Goal: Task Accomplishment & Management: Use online tool/utility

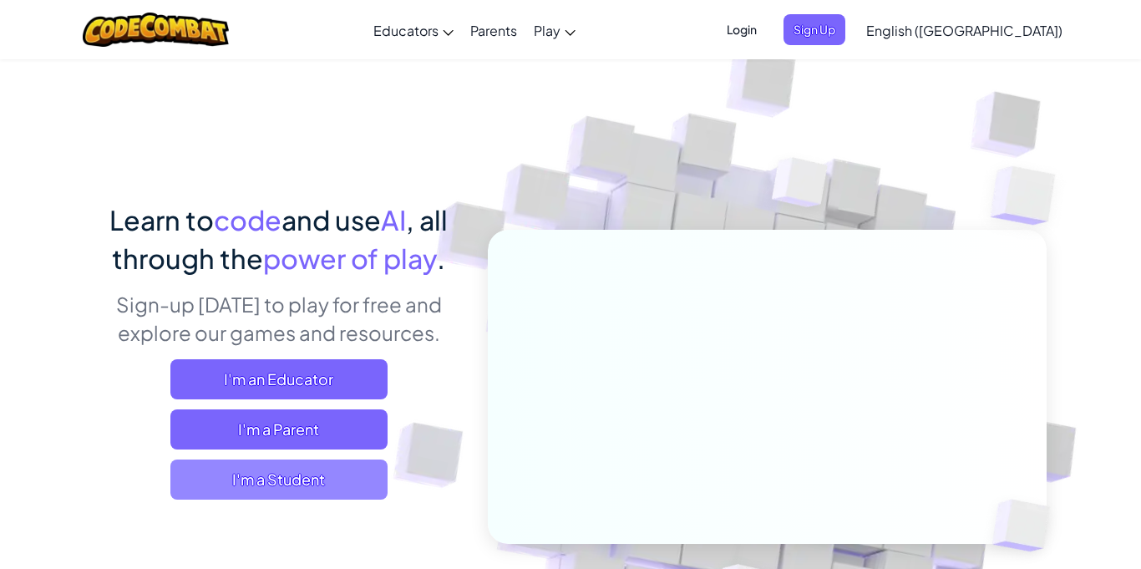
click at [249, 476] on span "I'm a Student" at bounding box center [278, 480] width 217 height 40
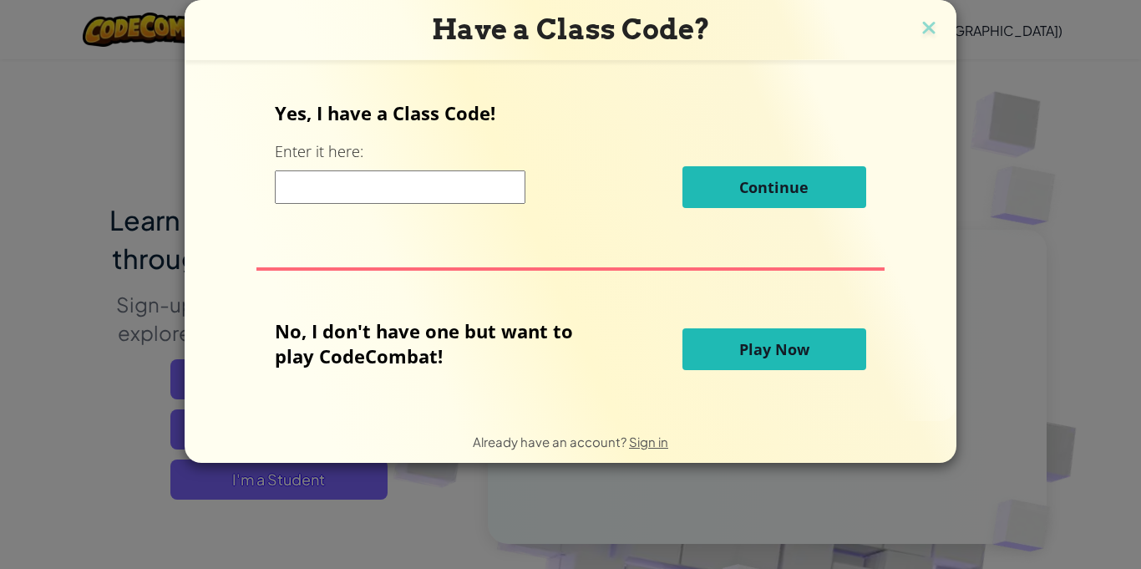
click at [406, 197] on input at bounding box center [400, 186] width 251 height 33
click at [782, 350] on span "Play Now" at bounding box center [774, 349] width 70 height 20
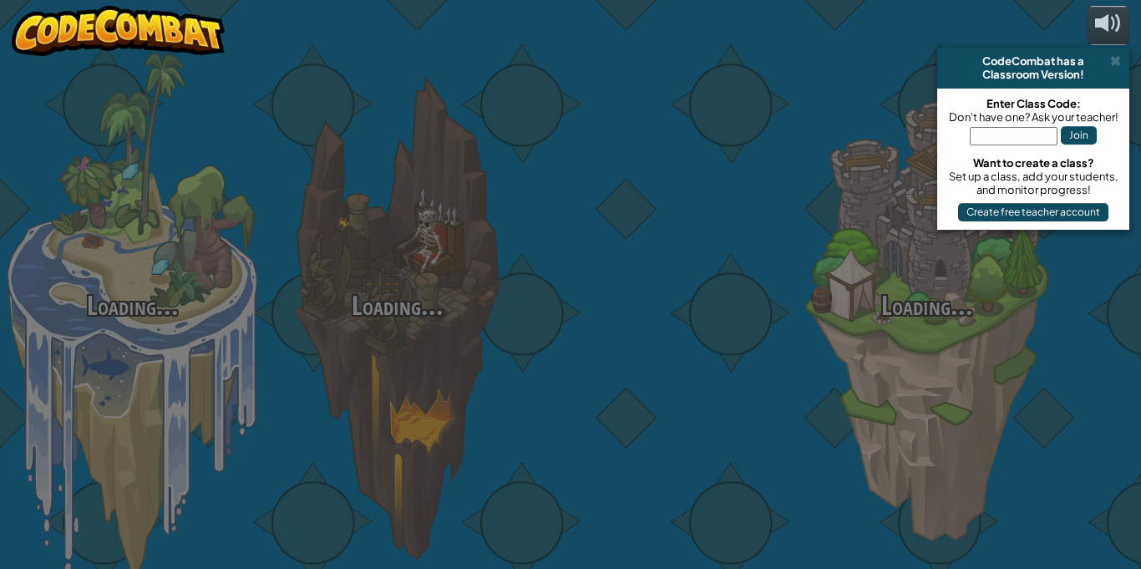
click at [782, 350] on div at bounding box center [662, 265] width 265 height 530
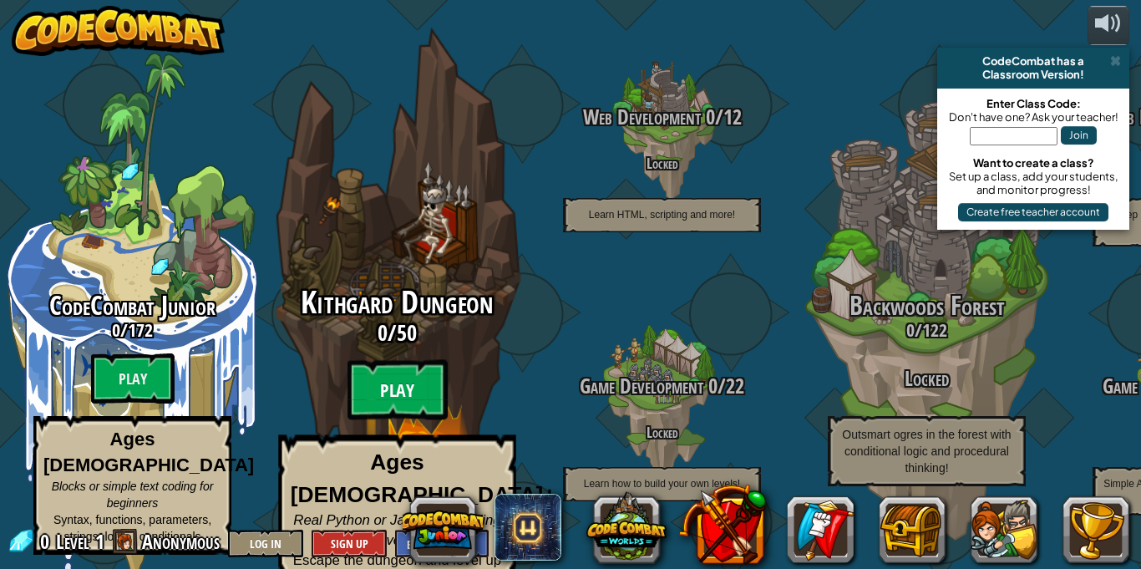
click at [389, 371] on btn "Play" at bounding box center [398, 390] width 100 height 60
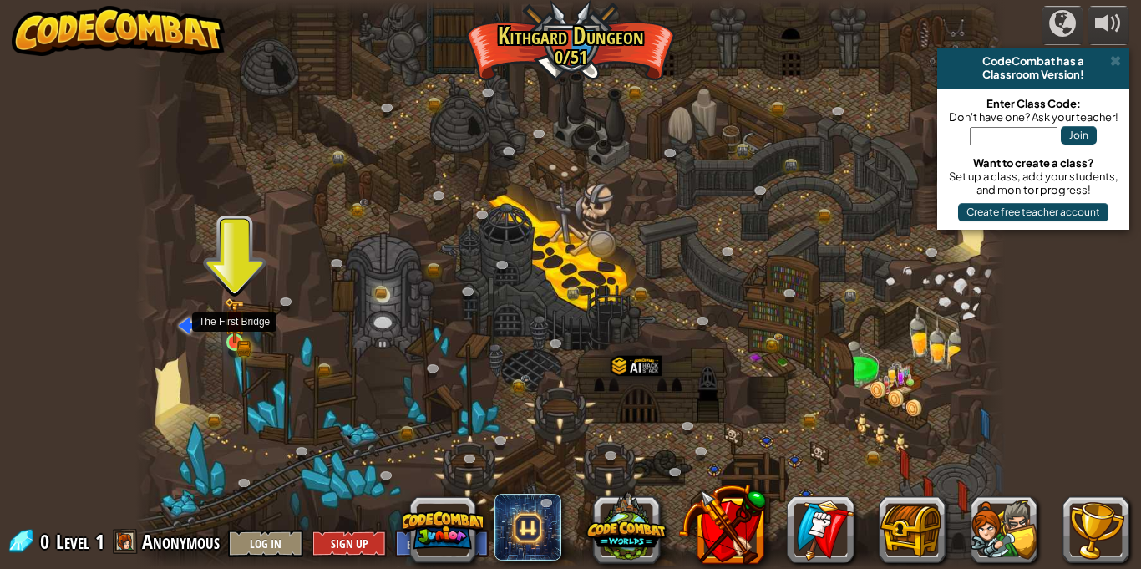
click at [230, 325] on img at bounding box center [235, 321] width 13 height 13
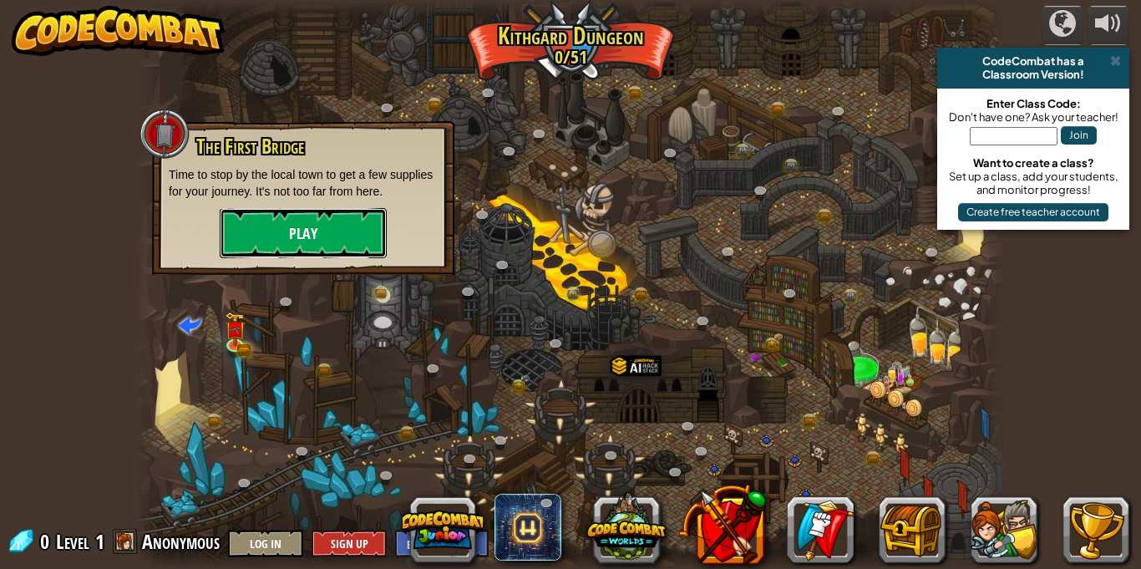
click at [310, 243] on button "Play" at bounding box center [303, 233] width 167 height 50
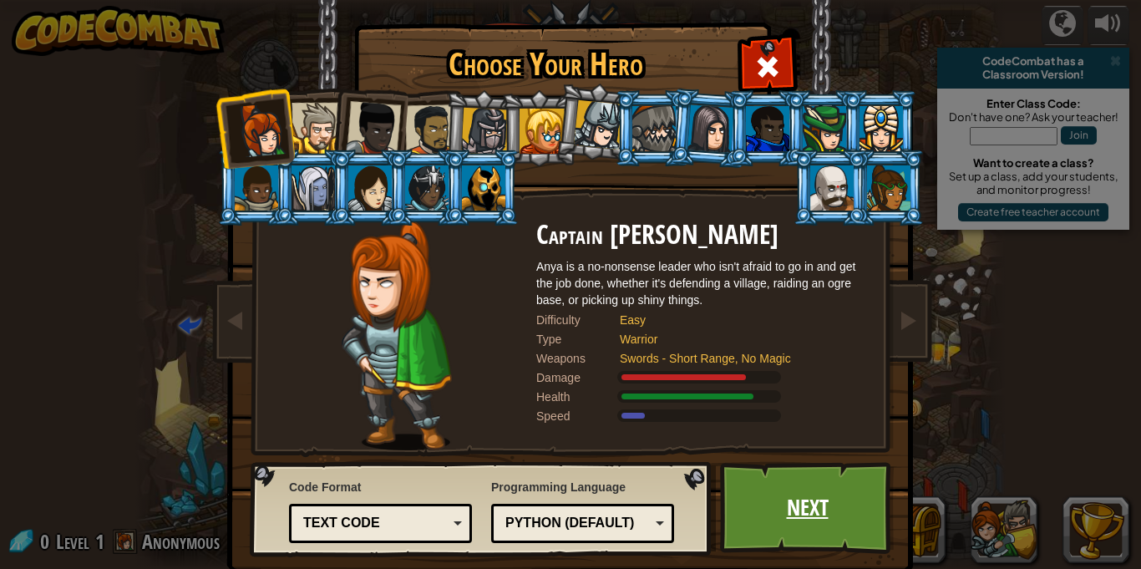
click at [845, 503] on link "Next" at bounding box center [807, 508] width 175 height 92
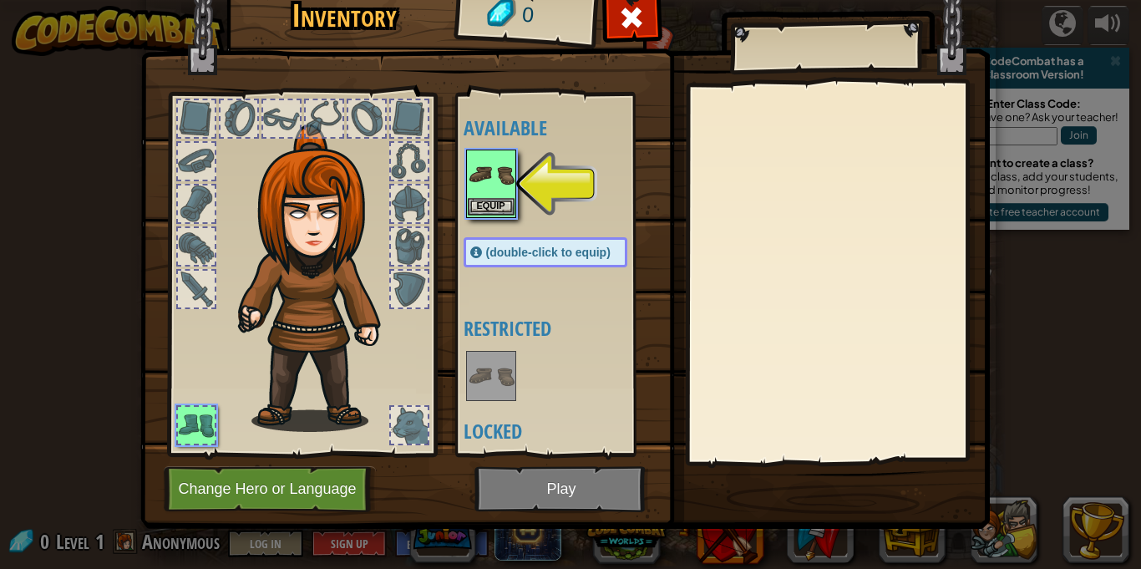
click at [478, 163] on img at bounding box center [491, 174] width 47 height 47
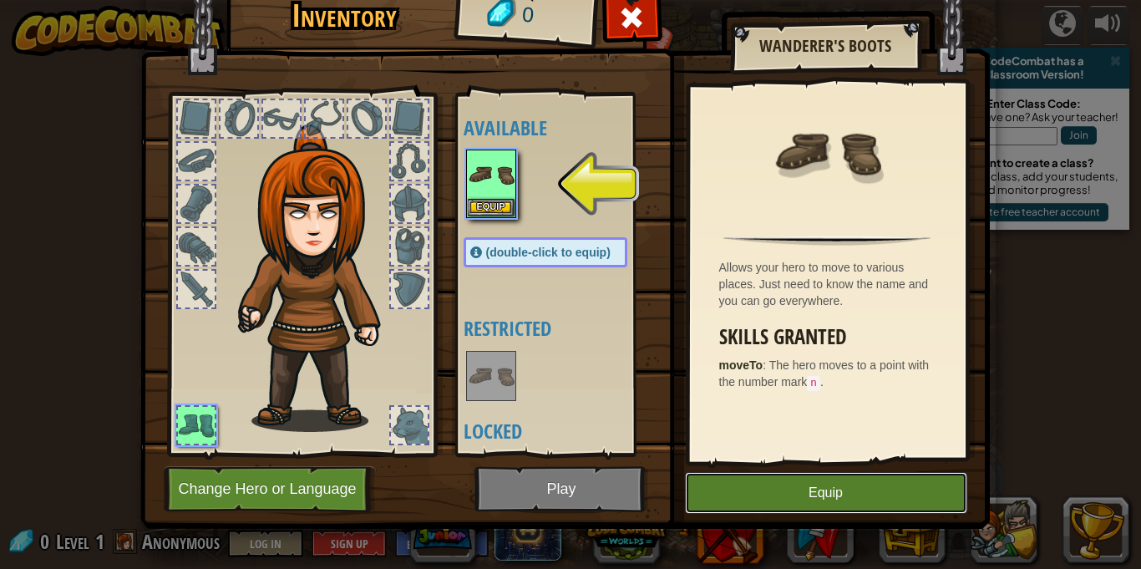
click at [749, 485] on button "Equip" at bounding box center [826, 493] width 282 height 42
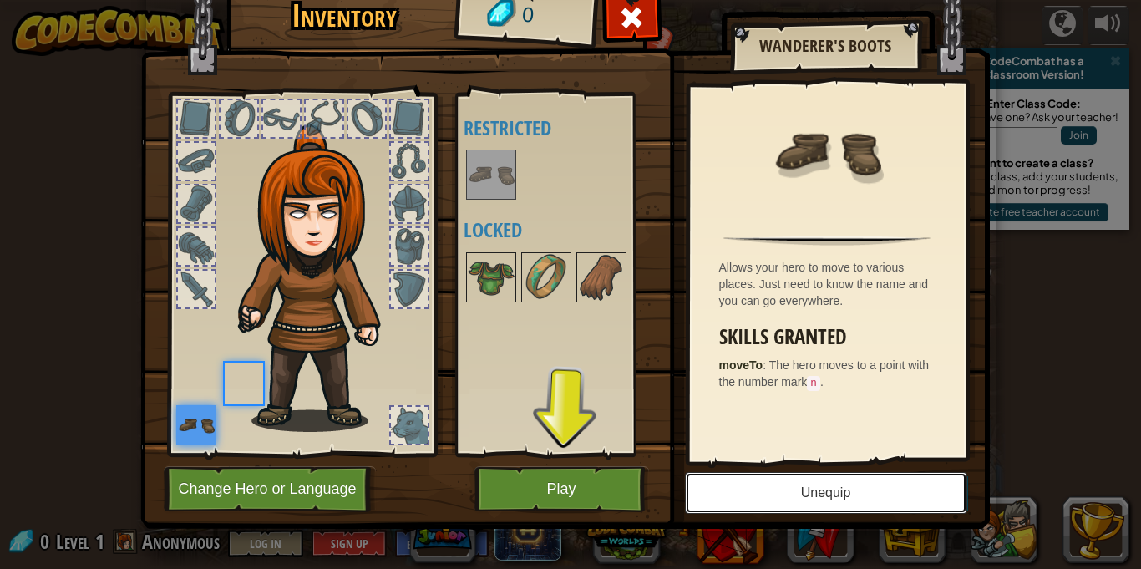
click at [749, 485] on button "Unequip" at bounding box center [826, 493] width 282 height 42
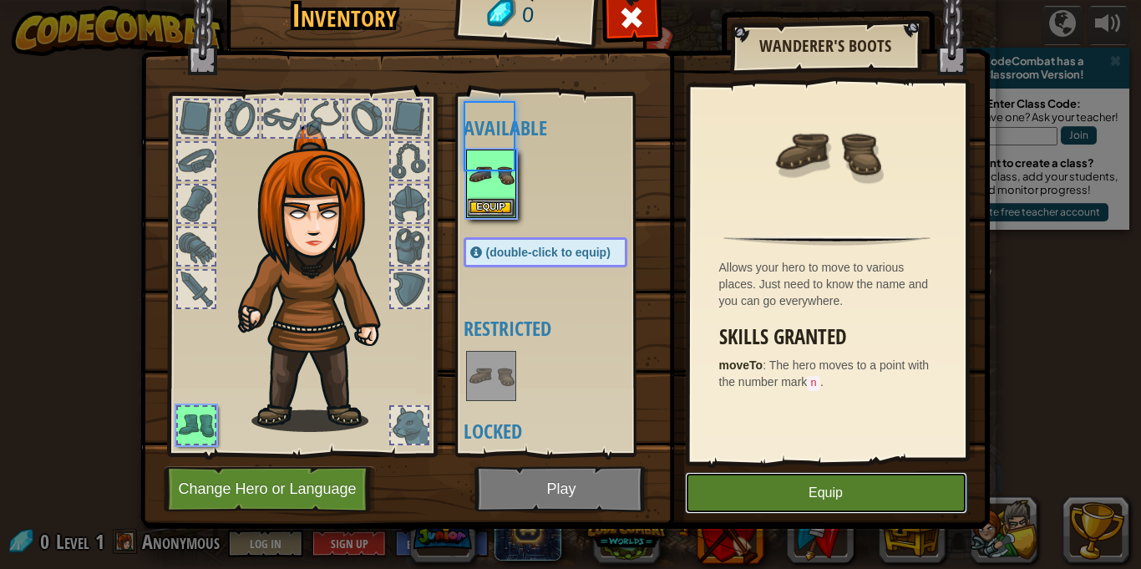
click at [749, 485] on button "Equip" at bounding box center [826, 493] width 282 height 42
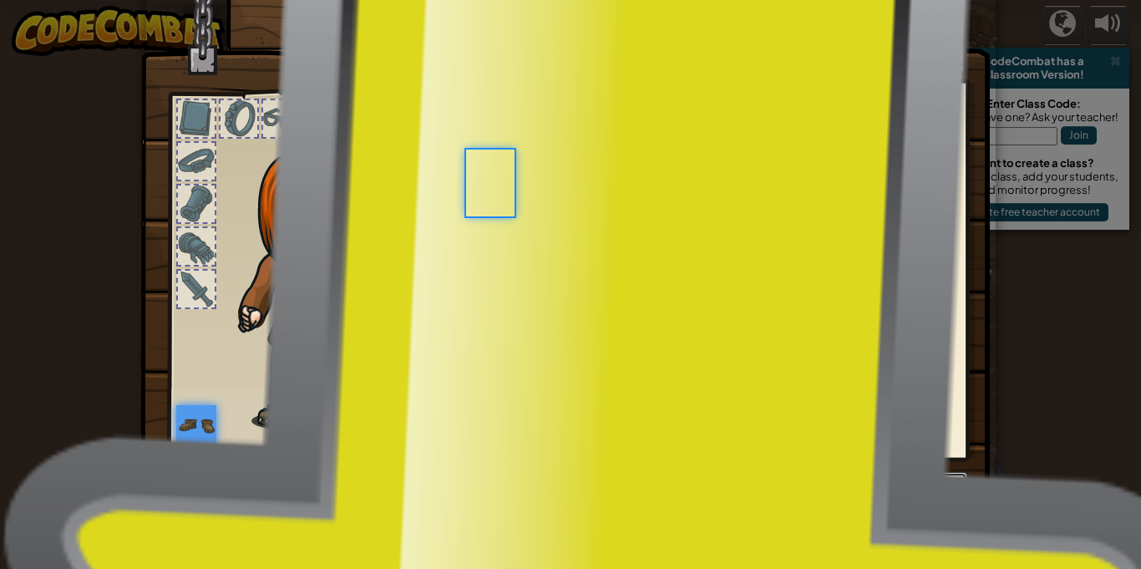
click at [749, 485] on button "Unequip" at bounding box center [826, 493] width 282 height 42
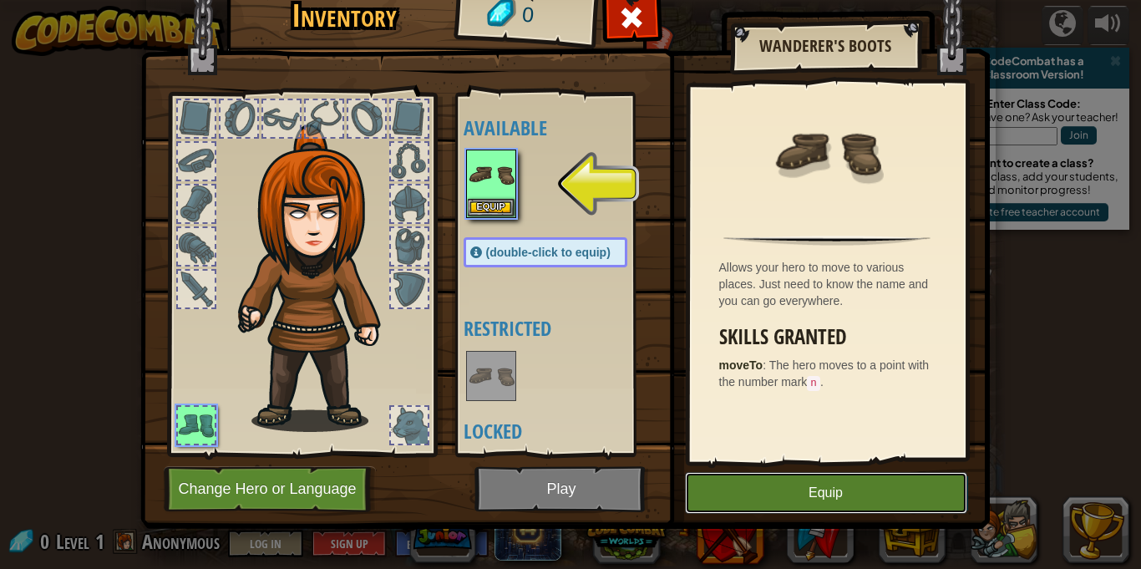
click at [749, 485] on button "Equip" at bounding box center [826, 493] width 282 height 42
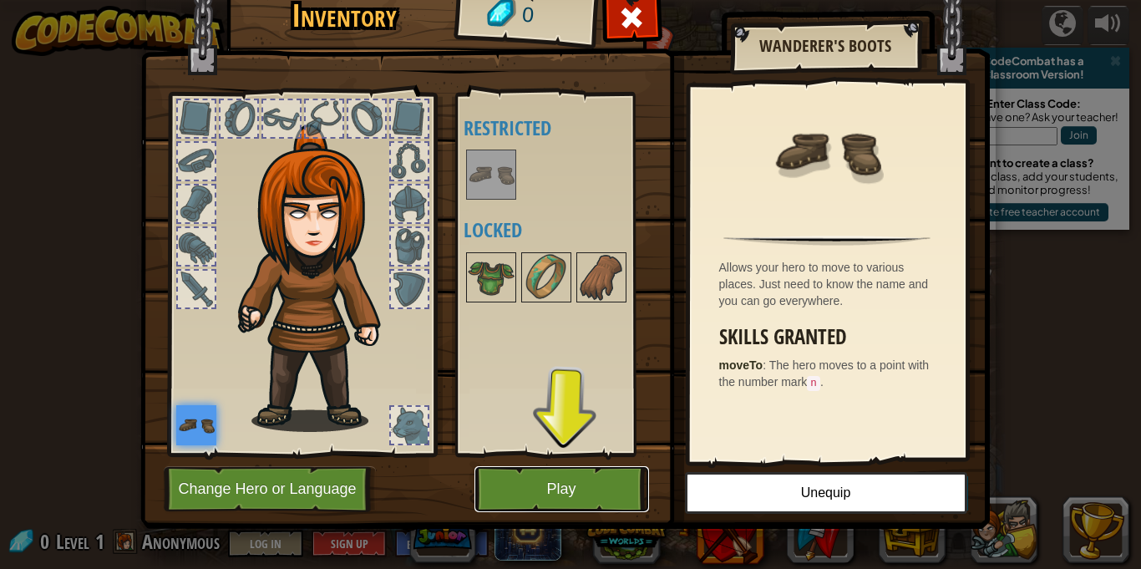
click at [600, 493] on button "Play" at bounding box center [562, 489] width 175 height 46
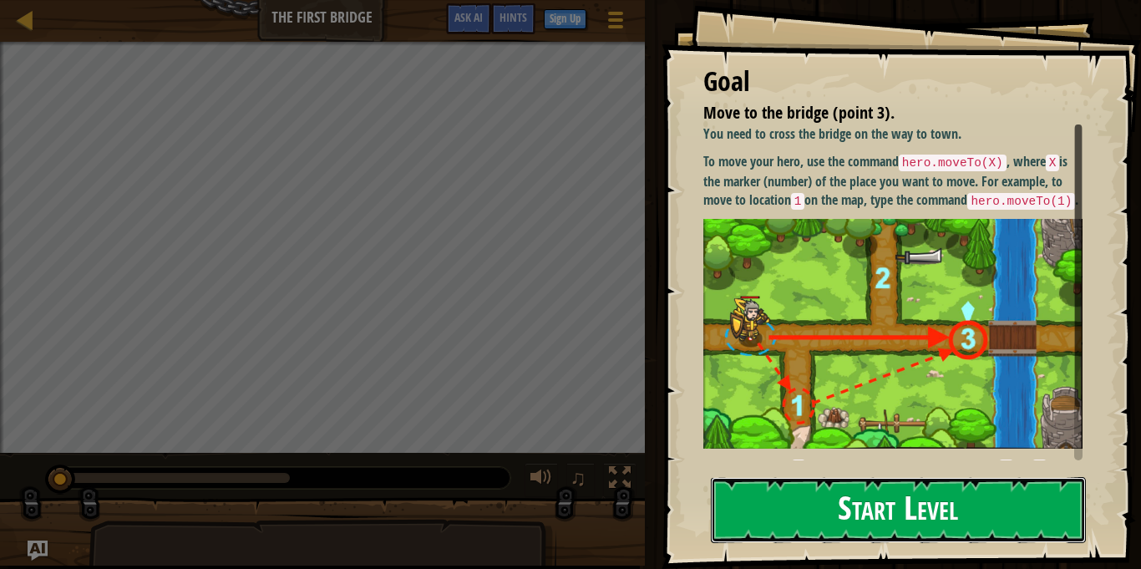
click at [805, 504] on button "Start Level" at bounding box center [898, 510] width 375 height 66
